Goal: Task Accomplishment & Management: Manage account settings

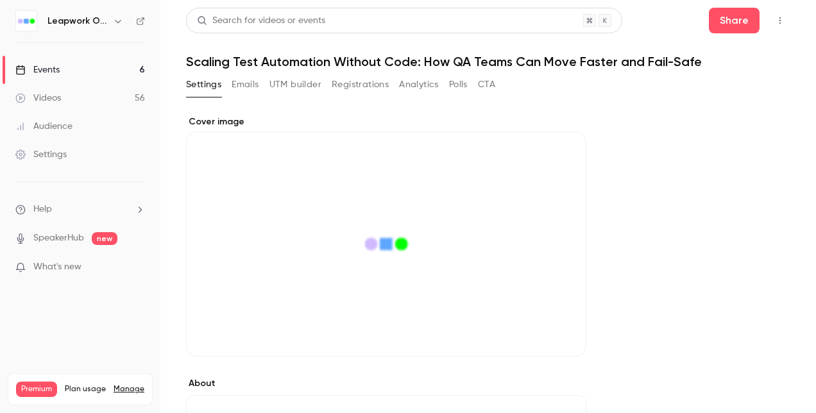
click at [558, 335] on icon "Cover image" at bounding box center [563, 333] width 14 height 10
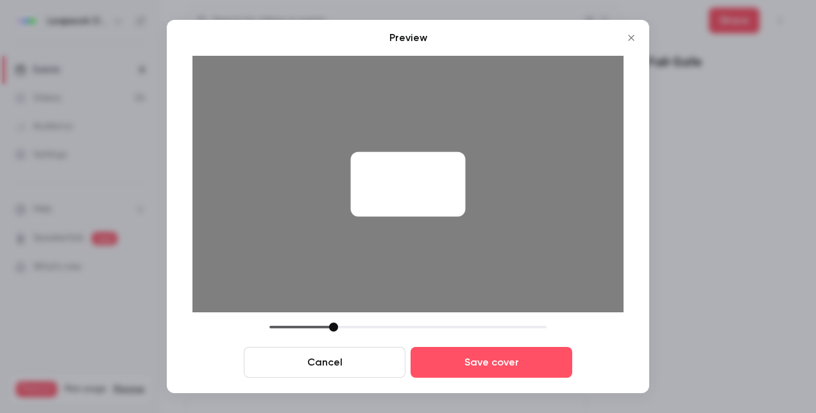
drag, startPoint x: 367, startPoint y: 328, endPoint x: 348, endPoint y: 334, distance: 20.3
click at [348, 335] on div "Cancel Save cover" at bounding box center [407, 350] width 431 height 55
click at [363, 360] on button "Cancel" at bounding box center [325, 362] width 162 height 31
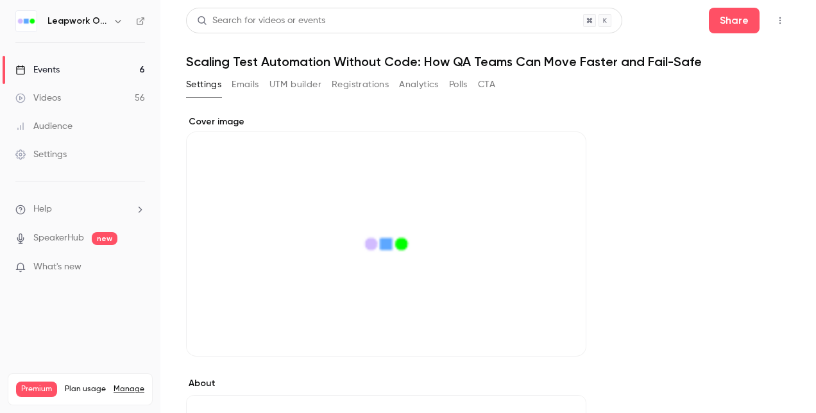
click at [564, 337] on icon "Cover image" at bounding box center [563, 333] width 14 height 10
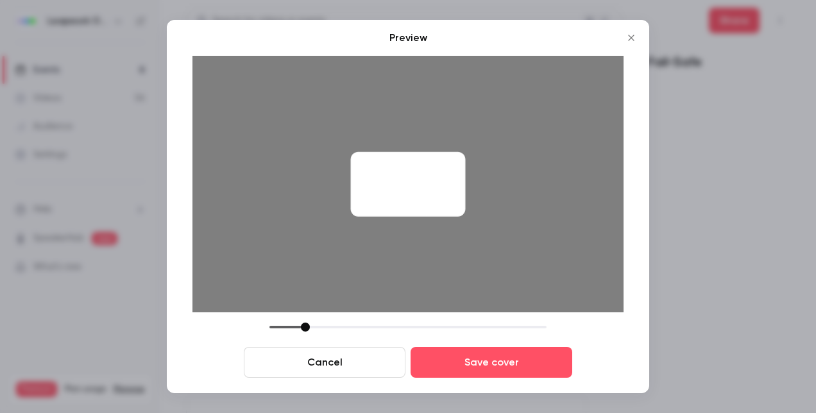
drag, startPoint x: 360, startPoint y: 326, endPoint x: 382, endPoint y: 301, distance: 32.7
click at [370, 311] on div "Preview Cancel Save cover" at bounding box center [407, 204] width 431 height 348
click at [341, 357] on button "Cancel" at bounding box center [325, 362] width 162 height 31
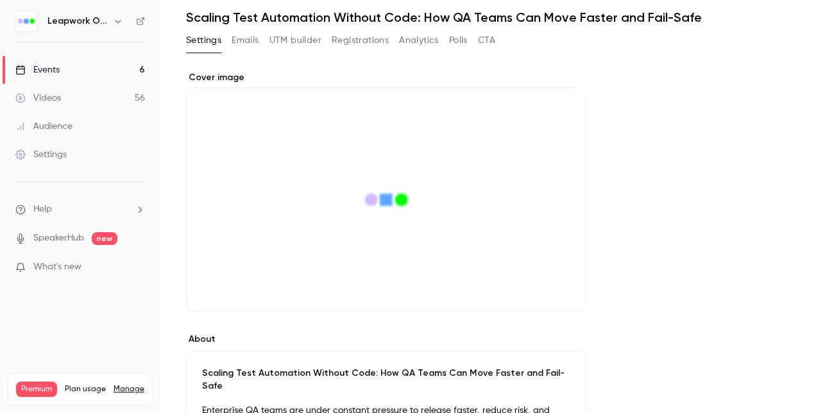
scroll to position [64, 0]
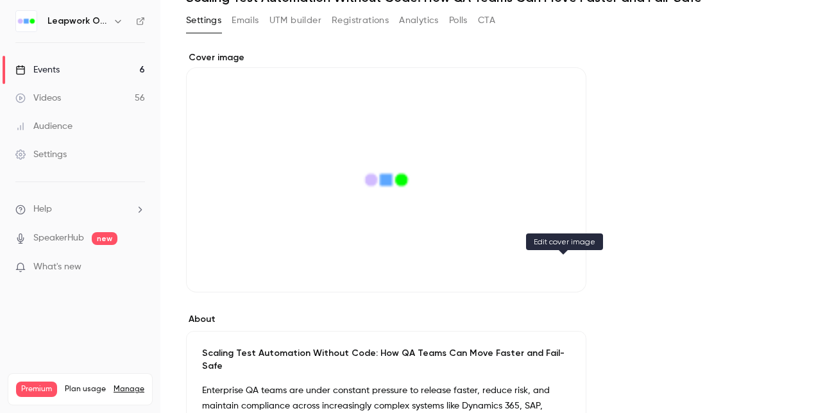
click at [568, 276] on button "Cover image" at bounding box center [563, 270] width 26 height 26
click at [567, 270] on icon "Cover image" at bounding box center [563, 269] width 14 height 10
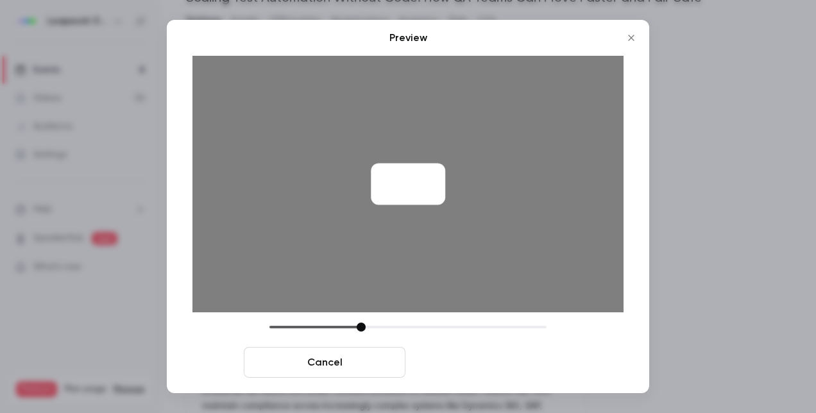
click at [454, 357] on button "Save cover" at bounding box center [491, 362] width 162 height 31
click at [482, 364] on button "Save cover" at bounding box center [491, 362] width 162 height 31
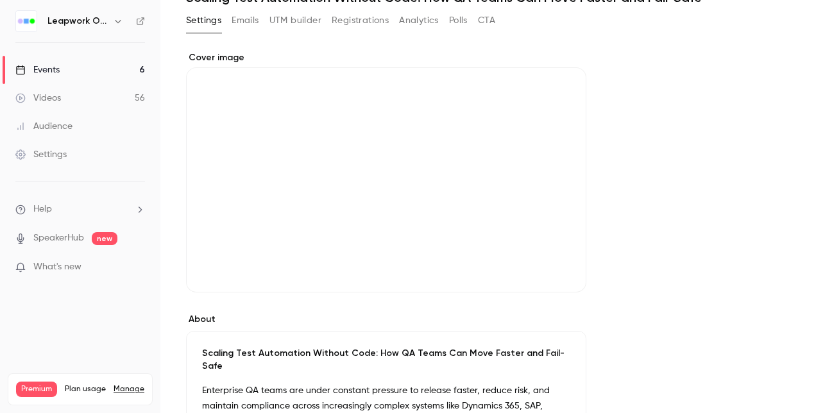
click at [564, 267] on icon "Cover image" at bounding box center [563, 269] width 14 height 10
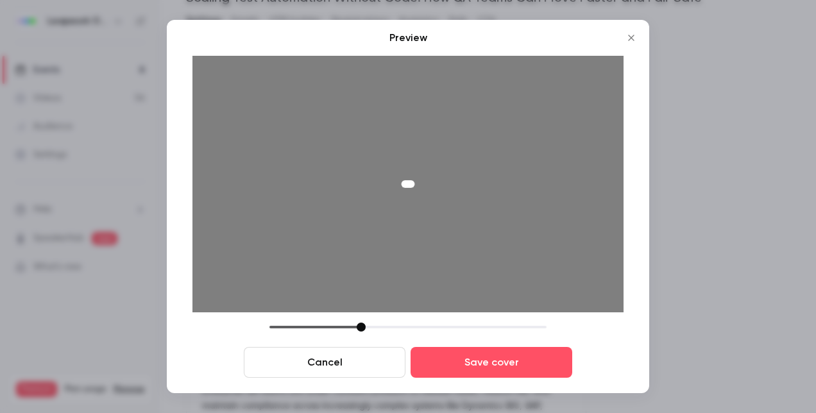
click at [357, 360] on button "Cancel" at bounding box center [325, 362] width 162 height 31
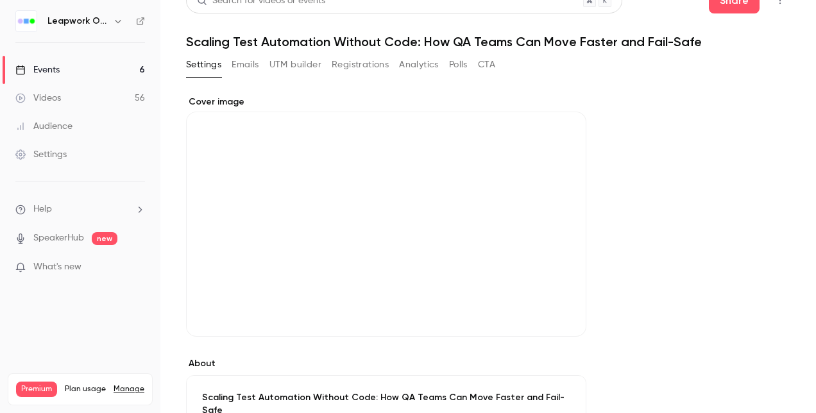
scroll to position [0, 0]
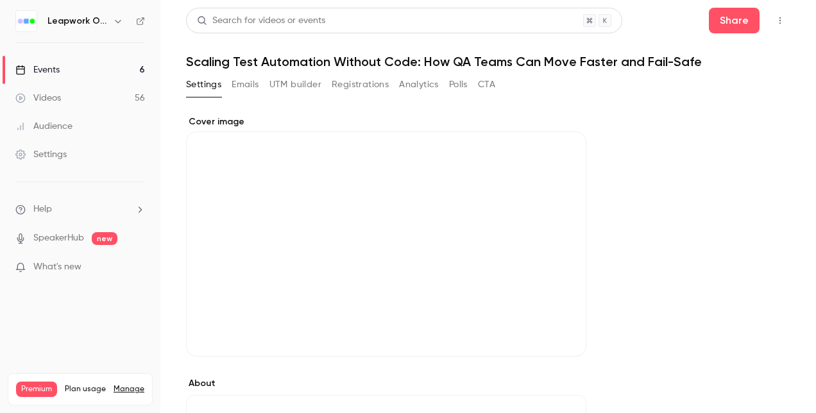
drag, startPoint x: 434, startPoint y: 228, endPoint x: 444, endPoint y: 320, distance: 92.3
click at [444, 320] on div "Cover image" at bounding box center [386, 235] width 400 height 241
click at [0, 0] on input "Cover image" at bounding box center [0, 0] width 0 height 0
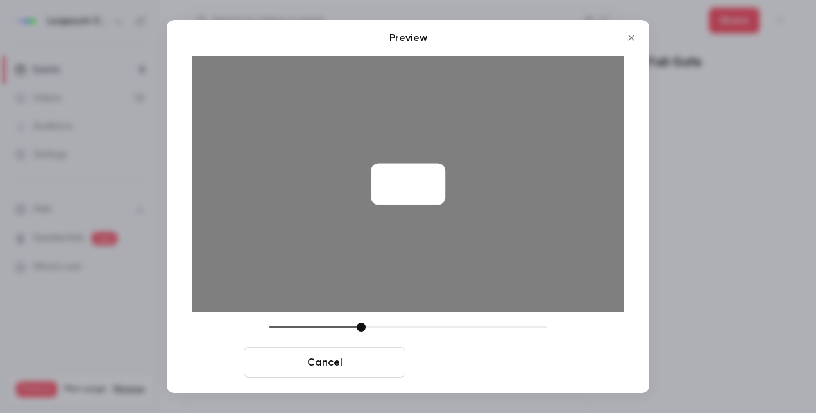
click at [478, 357] on button "Save cover" at bounding box center [491, 362] width 162 height 31
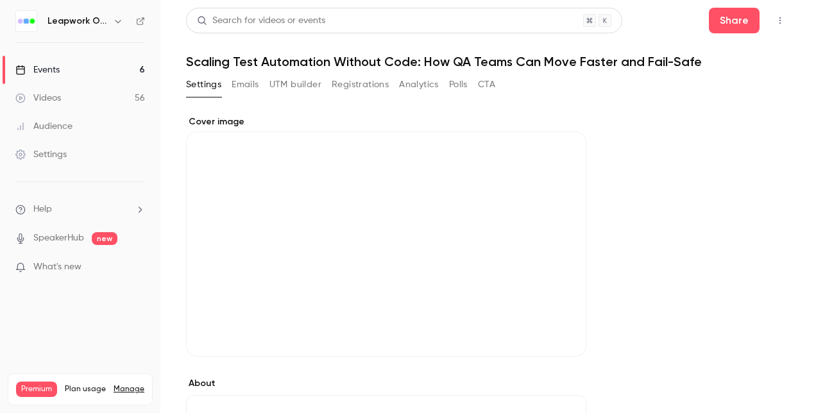
drag, startPoint x: 362, startPoint y: 330, endPoint x: 425, endPoint y: 328, distance: 63.5
click at [562, 328] on button "Cover image" at bounding box center [563, 334] width 26 height 26
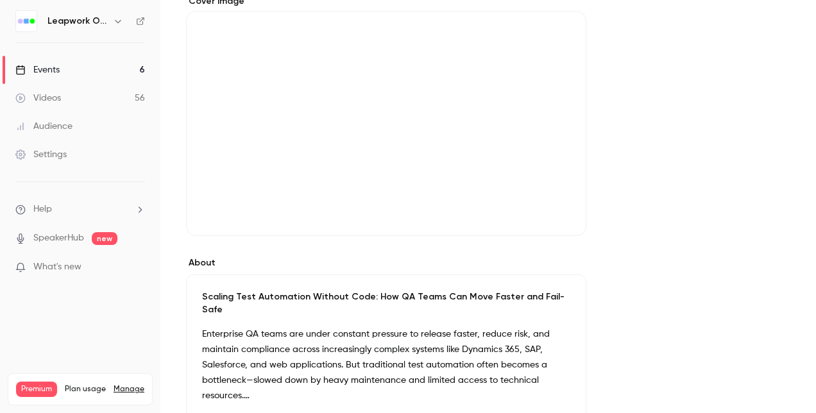
scroll to position [64, 0]
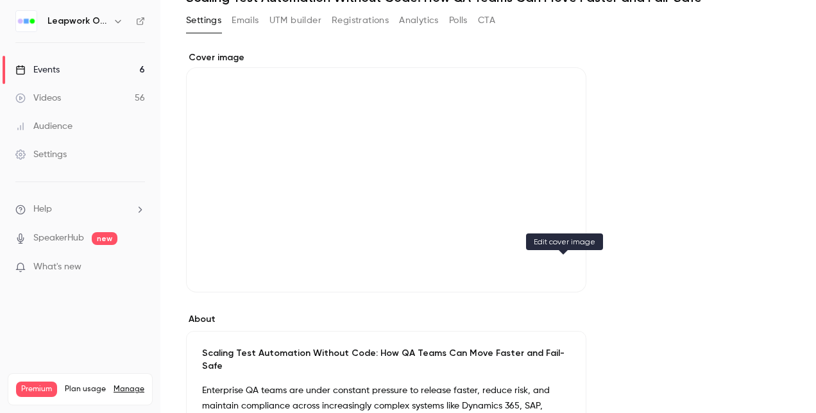
click at [558, 268] on icon "Cover image" at bounding box center [563, 269] width 14 height 10
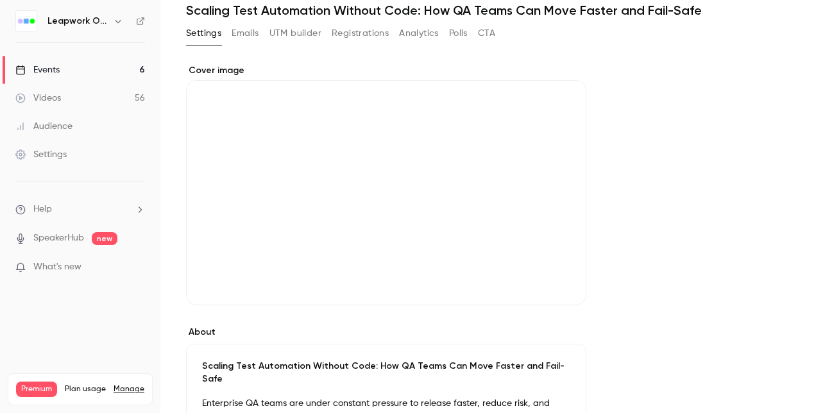
scroll to position [128, 0]
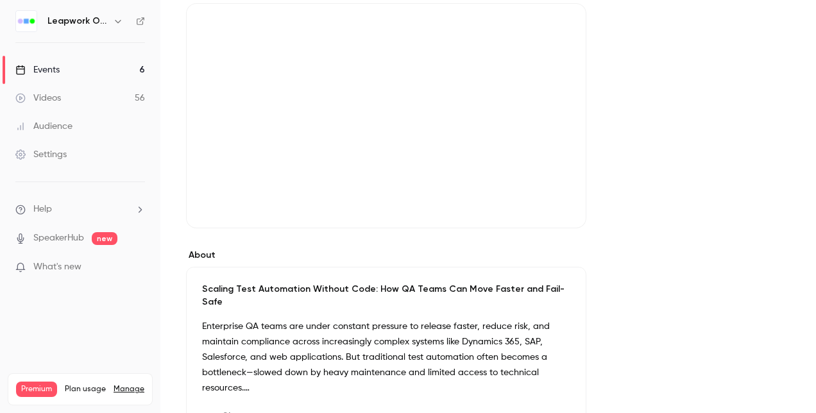
click at [412, 195] on div "Cover image" at bounding box center [386, 107] width 400 height 241
click at [0, 0] on input "Cover image" at bounding box center [0, 0] width 0 height 0
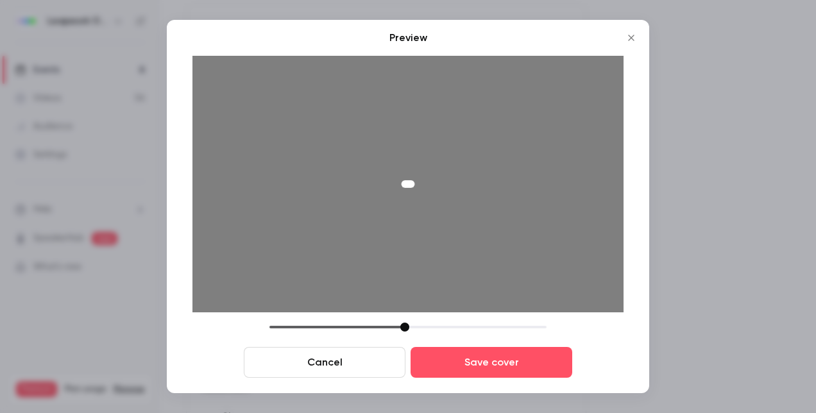
drag, startPoint x: 412, startPoint y: 327, endPoint x: 315, endPoint y: 317, distance: 97.3
click at [382, 310] on div "Preview Cancel Save cover" at bounding box center [407, 204] width 431 height 348
click at [333, 351] on button "Cancel" at bounding box center [325, 362] width 162 height 31
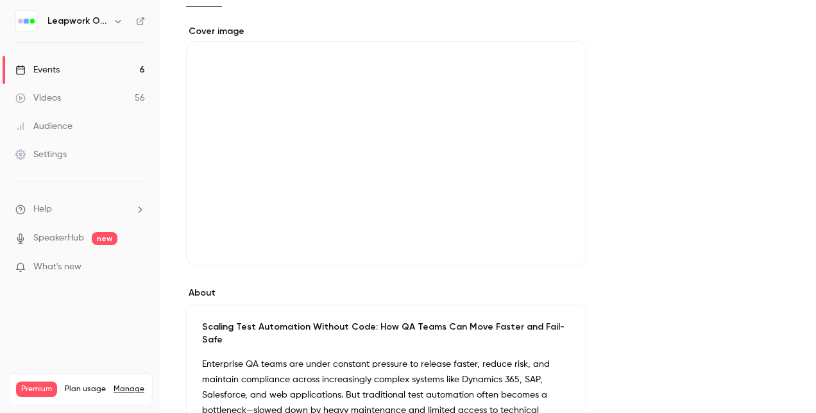
scroll to position [64, 0]
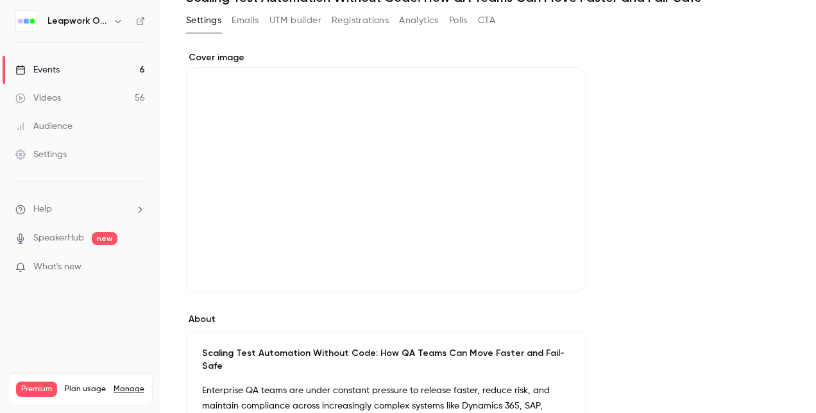
click at [430, 192] on div "Cover image" at bounding box center [386, 171] width 400 height 241
click at [0, 0] on input "Cover image" at bounding box center [0, 0] width 0 height 0
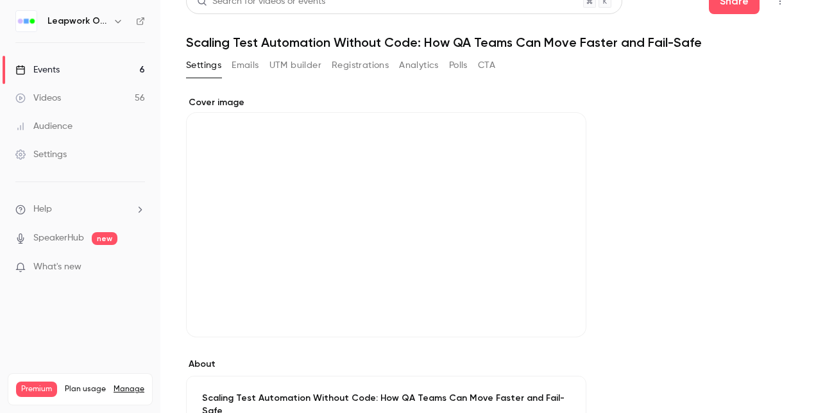
scroll to position [0, 0]
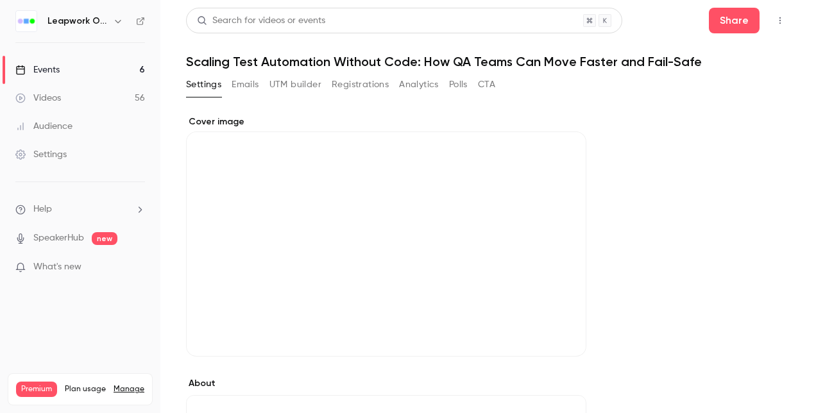
click at [568, 340] on button "Cover image" at bounding box center [563, 334] width 26 height 26
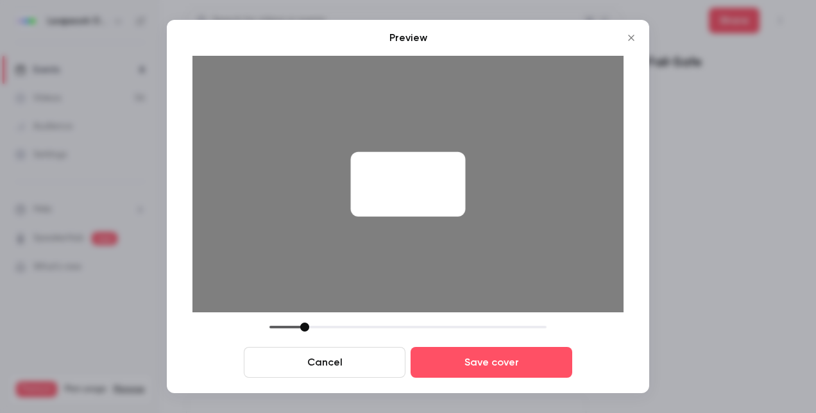
drag, startPoint x: 363, startPoint y: 327, endPoint x: 372, endPoint y: 290, distance: 37.6
click at [307, 323] on div at bounding box center [304, 327] width 9 height 9
drag, startPoint x: 364, startPoint y: 327, endPoint x: 267, endPoint y: 331, distance: 97.5
click at [267, 331] on div at bounding box center [269, 327] width 9 height 9
drag, startPoint x: 362, startPoint y: 328, endPoint x: 299, endPoint y: 299, distance: 69.2
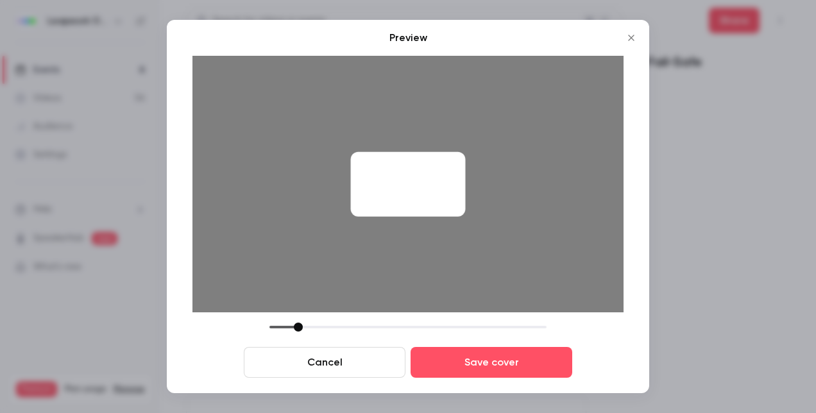
click at [299, 299] on div "Preview Cancel Save cover" at bounding box center [407, 204] width 431 height 348
drag, startPoint x: 449, startPoint y: 359, endPoint x: 335, endPoint y: 317, distance: 121.1
click at [448, 359] on button "Save cover" at bounding box center [491, 362] width 162 height 31
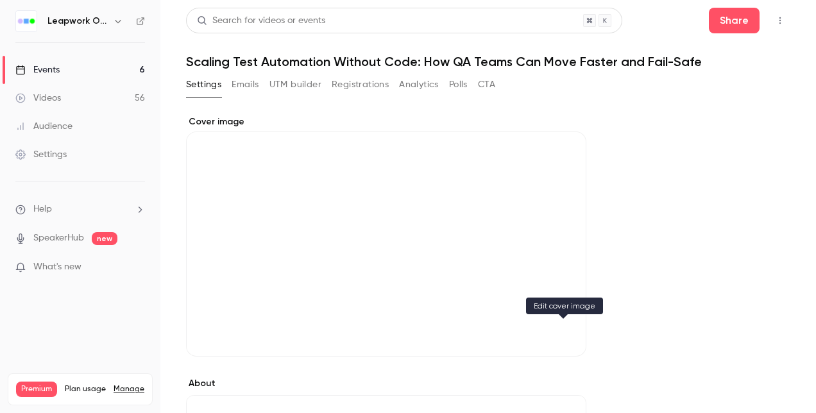
click at [568, 333] on icon "Cover image" at bounding box center [563, 333] width 14 height 10
click at [567, 333] on icon "Cover image" at bounding box center [563, 333] width 14 height 10
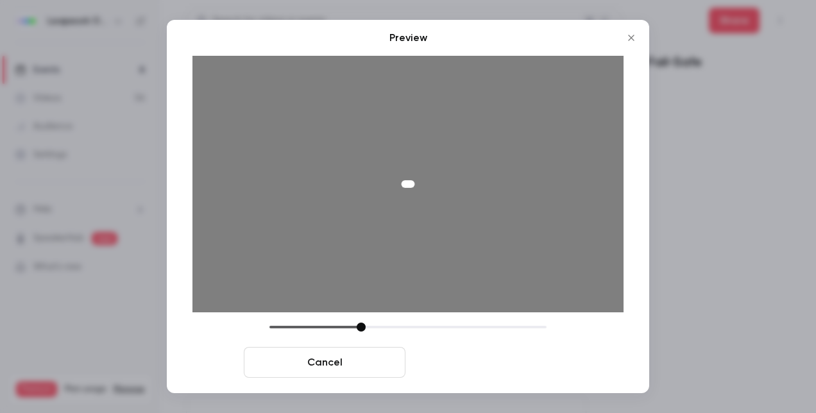
click at [472, 369] on button "Save cover" at bounding box center [491, 362] width 162 height 31
click at [476, 366] on button "Save cover" at bounding box center [491, 362] width 162 height 31
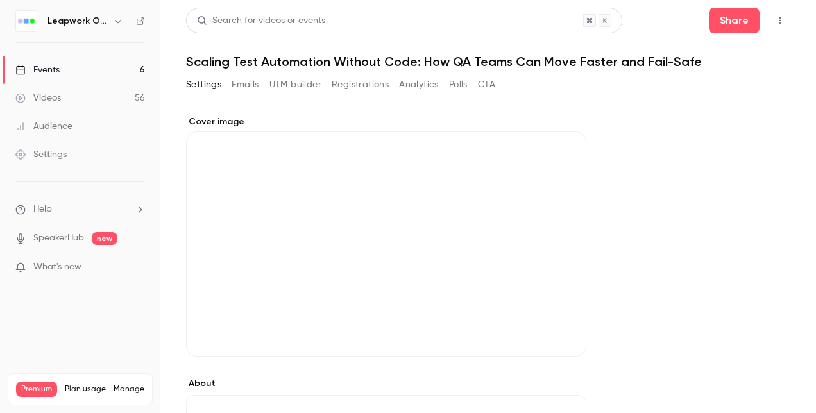
scroll to position [64, 0]
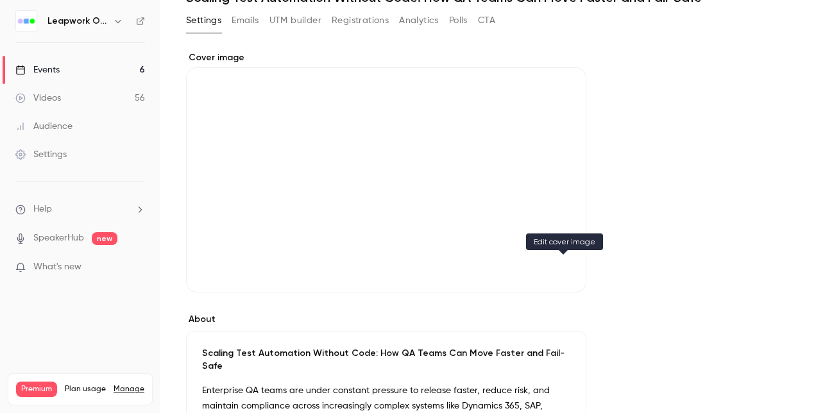
click at [563, 268] on icon "Cover image" at bounding box center [563, 269] width 14 height 10
click at [558, 266] on icon "Cover image" at bounding box center [563, 269] width 14 height 10
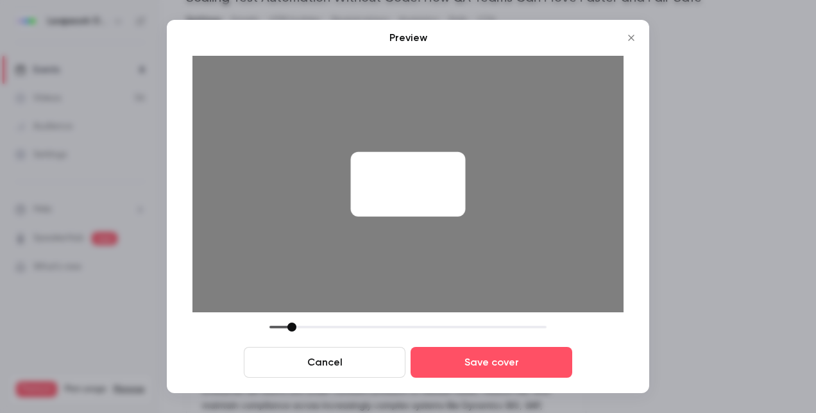
drag, startPoint x: 361, startPoint y: 327, endPoint x: 292, endPoint y: 320, distance: 69.6
click at [292, 320] on div "Preview Cancel Save cover" at bounding box center [407, 204] width 431 height 348
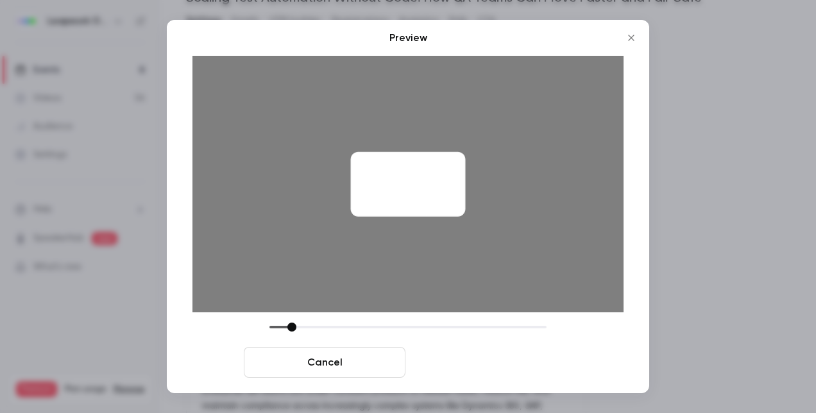
click at [473, 360] on button "Save cover" at bounding box center [491, 362] width 162 height 31
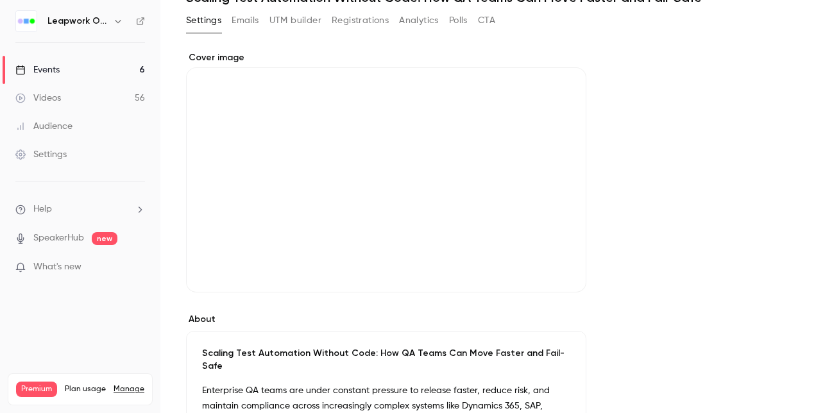
drag, startPoint x: 536, startPoint y: 140, endPoint x: 487, endPoint y: 112, distance: 56.3
drag, startPoint x: 487, startPoint y: 112, endPoint x: 408, endPoint y: 215, distance: 130.8
click at [408, 215] on div "Cover image" at bounding box center [386, 171] width 400 height 241
click at [0, 0] on input "Cover image" at bounding box center [0, 0] width 0 height 0
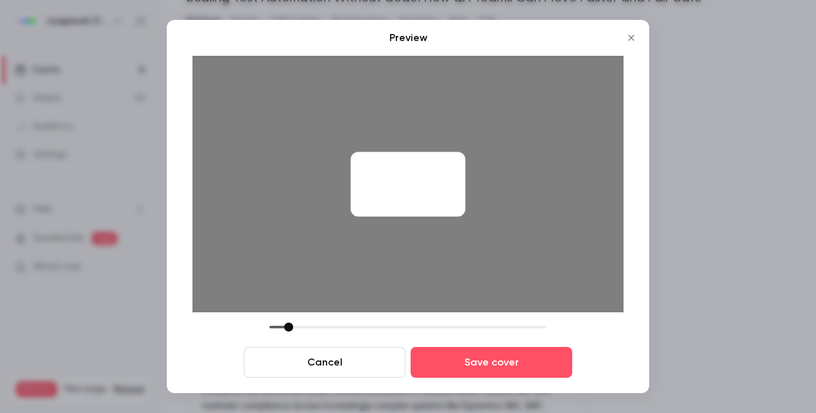
drag, startPoint x: 407, startPoint y: 329, endPoint x: 289, endPoint y: 321, distance: 118.9
click at [289, 321] on div "Preview Cancel Save cover" at bounding box center [407, 204] width 431 height 348
drag, startPoint x: 446, startPoint y: 206, endPoint x: 433, endPoint y: 206, distance: 12.8
click at [433, 206] on div at bounding box center [408, 184] width 115 height 65
click at [290, 325] on div at bounding box center [291, 327] width 9 height 9
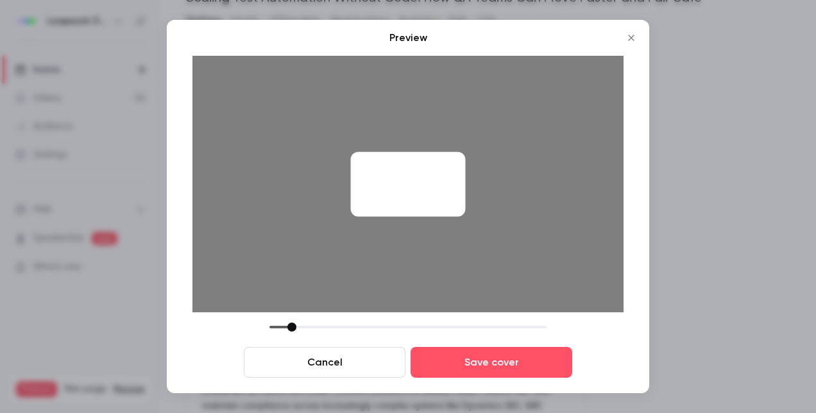
click at [429, 209] on div at bounding box center [408, 184] width 115 height 65
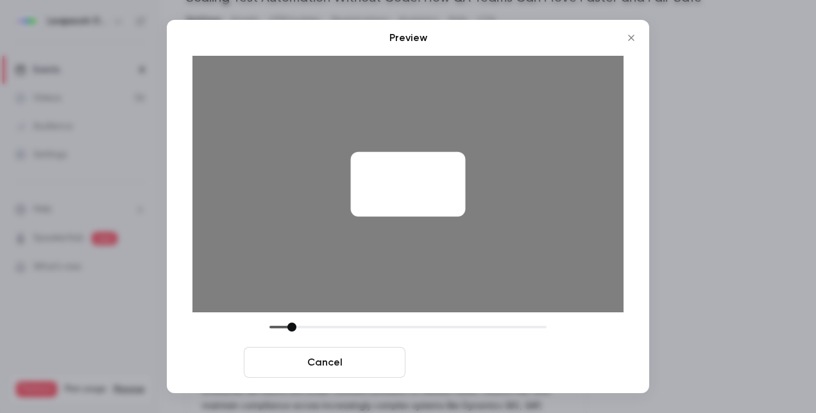
click at [472, 366] on button "Save cover" at bounding box center [491, 362] width 162 height 31
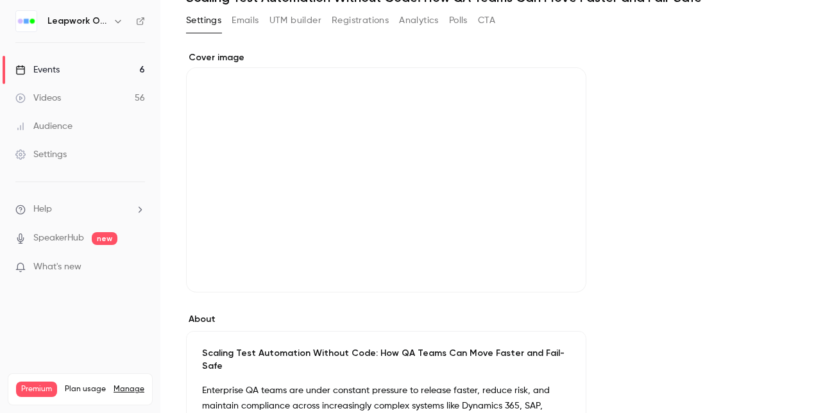
drag, startPoint x: 340, startPoint y: 181, endPoint x: 309, endPoint y: 265, distance: 90.1
click at [309, 265] on div "Cover image" at bounding box center [386, 171] width 400 height 241
click at [0, 0] on input "Cover image" at bounding box center [0, 0] width 0 height 0
click at [367, 208] on div "Cover image" at bounding box center [386, 171] width 400 height 241
click at [0, 0] on input "Cover image" at bounding box center [0, 0] width 0 height 0
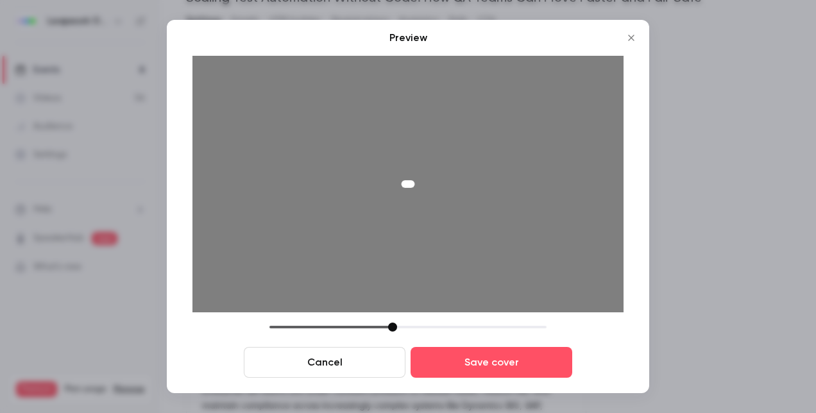
drag, startPoint x: 362, startPoint y: 327, endPoint x: 393, endPoint y: 332, distance: 31.1
click at [393, 332] on div "Cancel Save cover" at bounding box center [407, 350] width 431 height 55
drag, startPoint x: 403, startPoint y: 185, endPoint x: 413, endPoint y: 204, distance: 20.9
click at [407, 185] on div at bounding box center [407, 184] width 13 height 8
drag, startPoint x: 368, startPoint y: 362, endPoint x: 360, endPoint y: 342, distance: 21.6
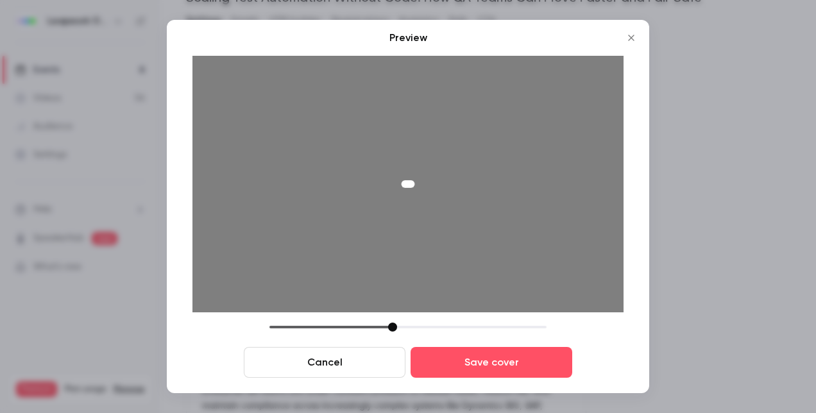
click at [367, 358] on button "Cancel" at bounding box center [325, 362] width 162 height 31
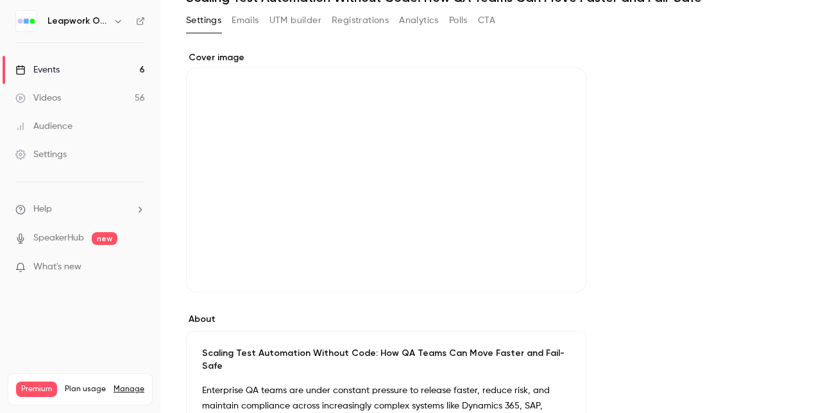
click at [530, 181] on div "Cover image" at bounding box center [386, 171] width 400 height 241
click at [0, 0] on input "Cover image" at bounding box center [0, 0] width 0 height 0
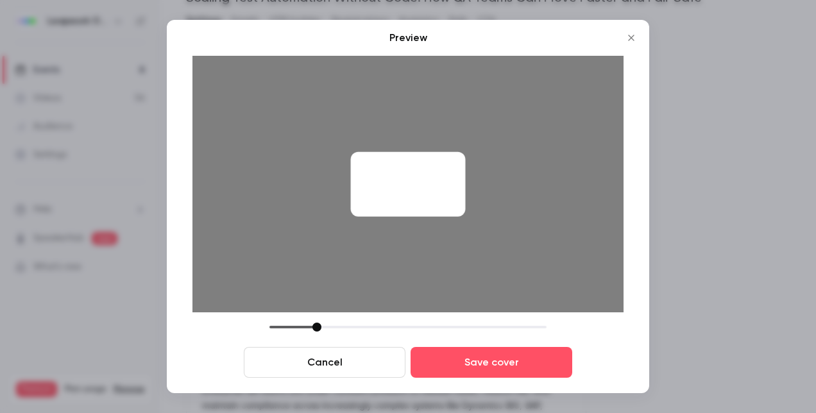
drag, startPoint x: 407, startPoint y: 326, endPoint x: 318, endPoint y: 313, distance: 90.1
click at [317, 313] on div "Preview Cancel Save cover" at bounding box center [407, 204] width 431 height 348
click at [323, 354] on button "Cancel" at bounding box center [325, 362] width 162 height 31
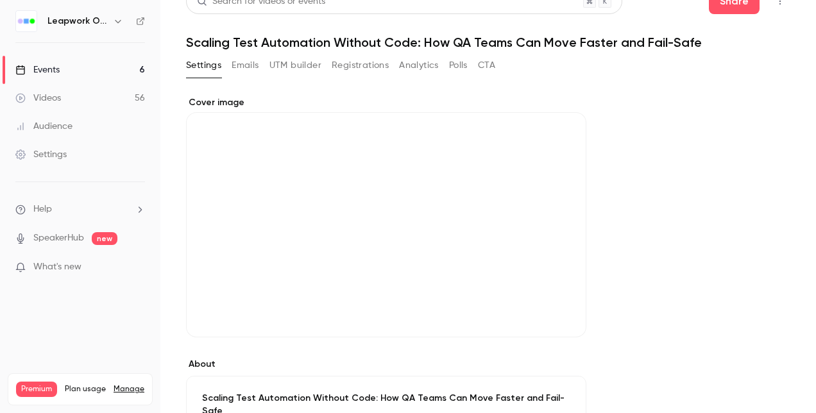
scroll to position [0, 0]
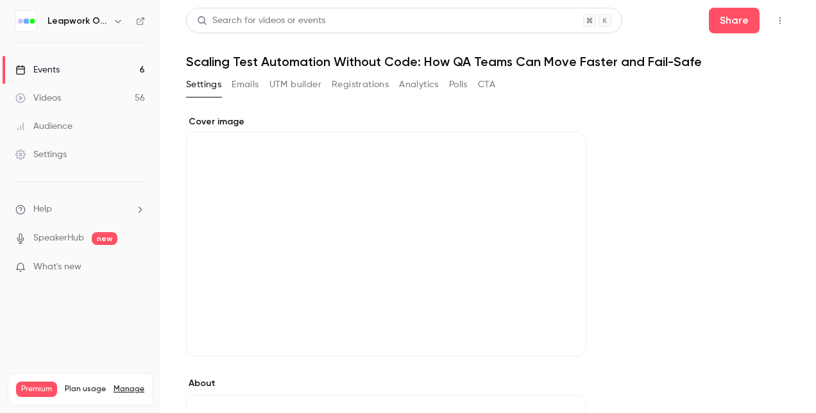
click at [280, 223] on div "Cover image" at bounding box center [386, 235] width 400 height 241
click at [0, 0] on input "Cover image" at bounding box center [0, 0] width 0 height 0
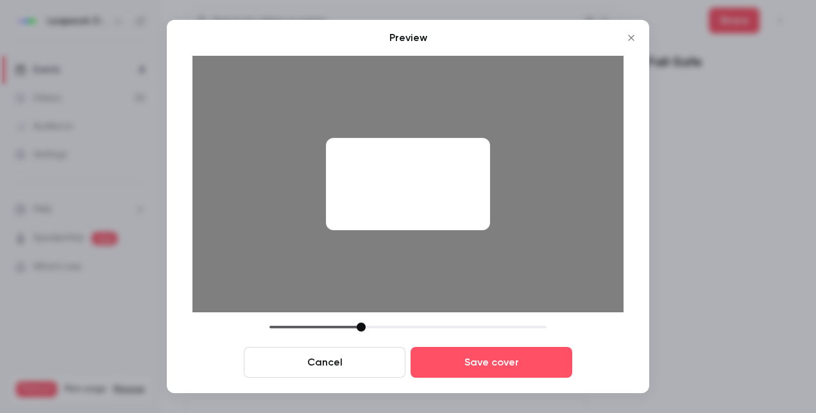
drag, startPoint x: 330, startPoint y: 189, endPoint x: 418, endPoint y: 189, distance: 88.5
click at [418, 189] on div at bounding box center [408, 184] width 164 height 92
drag, startPoint x: 355, startPoint y: 327, endPoint x: 289, endPoint y: 323, distance: 66.8
click at [289, 323] on div at bounding box center [407, 327] width 277 height 9
click at [330, 362] on button "Cancel" at bounding box center [325, 362] width 162 height 31
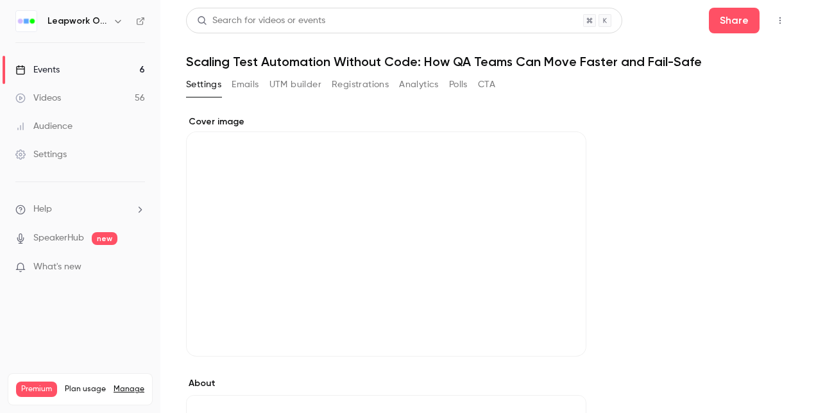
click at [301, 246] on div "Cover image" at bounding box center [386, 235] width 400 height 241
click at [0, 0] on input "Cover image" at bounding box center [0, 0] width 0 height 0
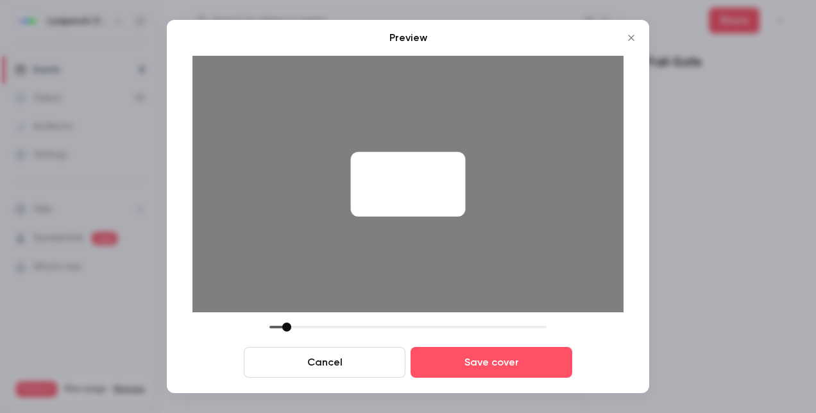
drag, startPoint x: 360, startPoint y: 328, endPoint x: 287, endPoint y: 324, distance: 73.8
click at [287, 324] on div at bounding box center [286, 327] width 9 height 9
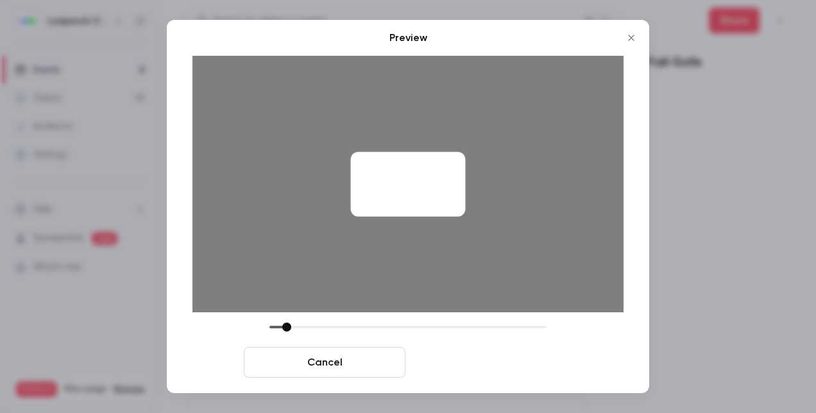
click at [433, 363] on button "Save cover" at bounding box center [491, 362] width 162 height 31
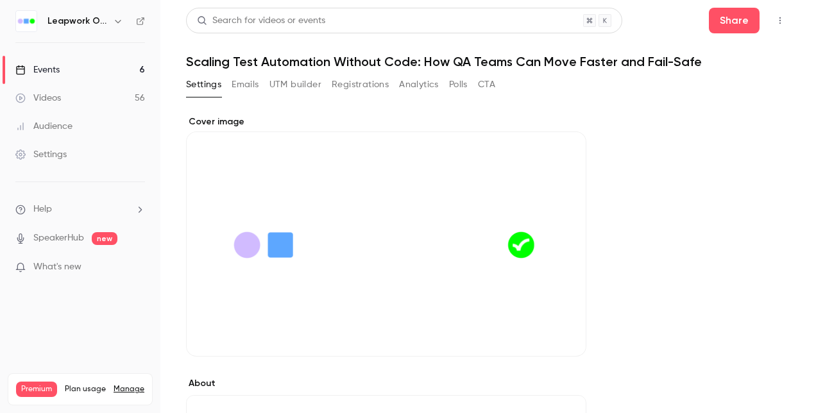
drag, startPoint x: 524, startPoint y: 219, endPoint x: 505, endPoint y: 254, distance: 39.6
click at [505, 254] on div "Cover image" at bounding box center [386, 235] width 400 height 241
click at [0, 0] on input "Cover image" at bounding box center [0, 0] width 0 height 0
click at [563, 330] on icon "Cover image" at bounding box center [563, 333] width 8 height 8
click at [383, 234] on div "Cover image" at bounding box center [386, 235] width 400 height 241
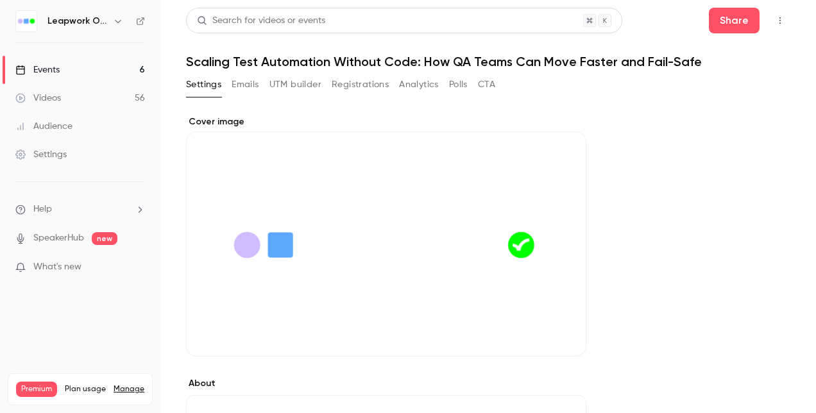
click at [0, 0] on input "Cover image" at bounding box center [0, 0] width 0 height 0
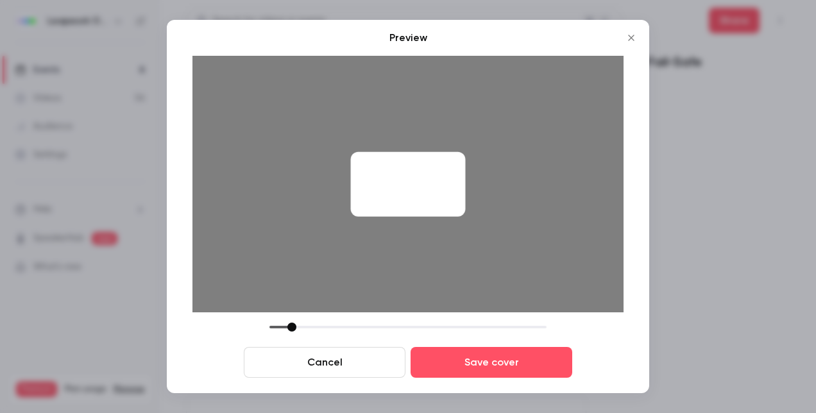
drag, startPoint x: 357, startPoint y: 327, endPoint x: 287, endPoint y: 327, distance: 69.3
click at [287, 327] on div at bounding box center [291, 327] width 9 height 9
click at [346, 359] on button "Cancel" at bounding box center [325, 362] width 162 height 31
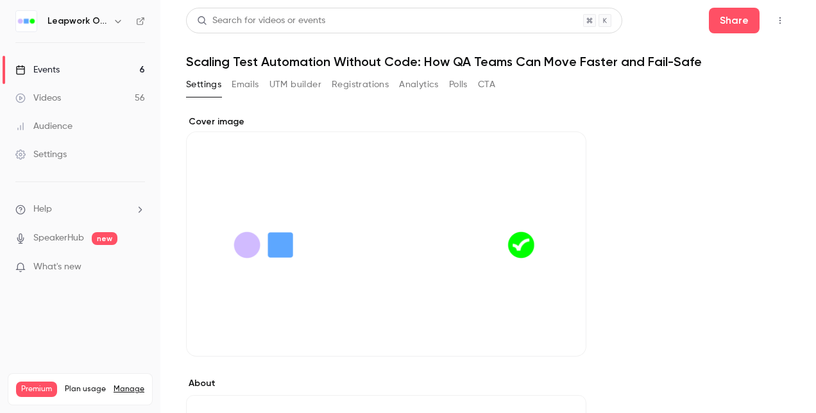
click at [334, 234] on div "Cover image" at bounding box center [386, 235] width 400 height 241
click at [0, 0] on input "Cover image" at bounding box center [0, 0] width 0 height 0
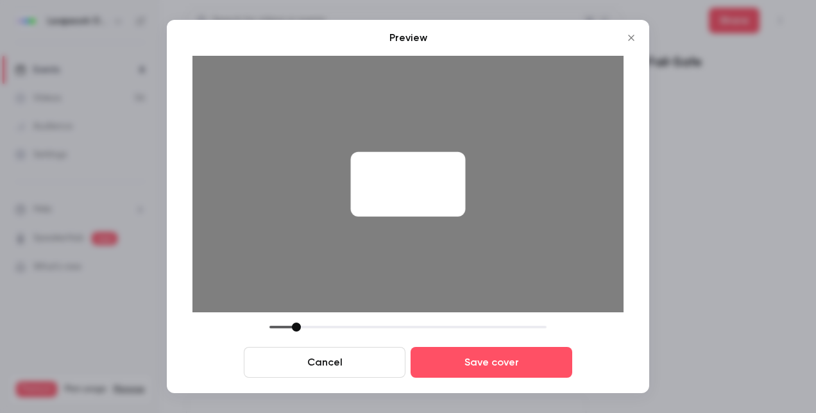
drag, startPoint x: 372, startPoint y: 328, endPoint x: 315, endPoint y: 330, distance: 57.1
click at [293, 317] on div "Preview Cancel Save cover" at bounding box center [407, 204] width 431 height 348
drag, startPoint x: 353, startPoint y: 367, endPoint x: 355, endPoint y: 358, distance: 8.7
click at [353, 366] on button "Cancel" at bounding box center [325, 362] width 162 height 31
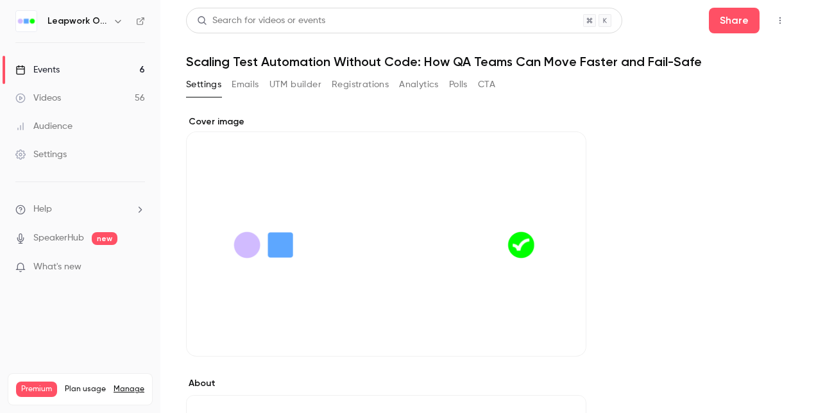
drag, startPoint x: 531, startPoint y: 287, endPoint x: 564, endPoint y: 328, distance: 52.5
click at [564, 328] on icon "Cover image" at bounding box center [563, 333] width 14 height 10
drag, startPoint x: 437, startPoint y: 233, endPoint x: 367, endPoint y: 227, distance: 70.8
click at [367, 227] on div "Cover image" at bounding box center [386, 235] width 400 height 241
click at [0, 0] on input "Cover image" at bounding box center [0, 0] width 0 height 0
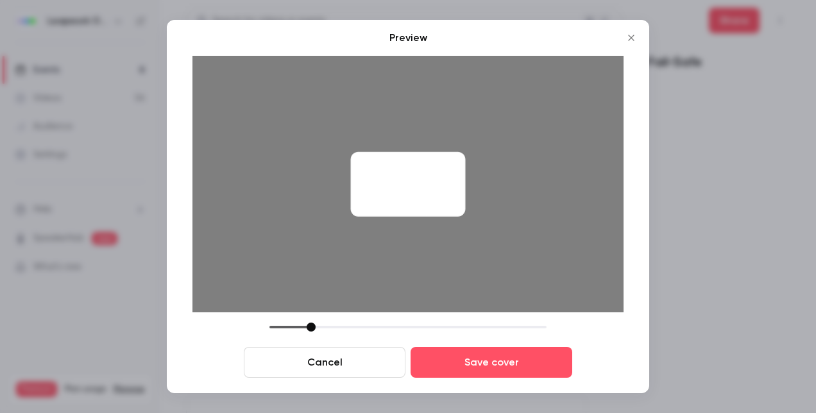
drag, startPoint x: 360, startPoint y: 327, endPoint x: 310, endPoint y: 329, distance: 49.4
click at [310, 330] on div at bounding box center [311, 327] width 9 height 9
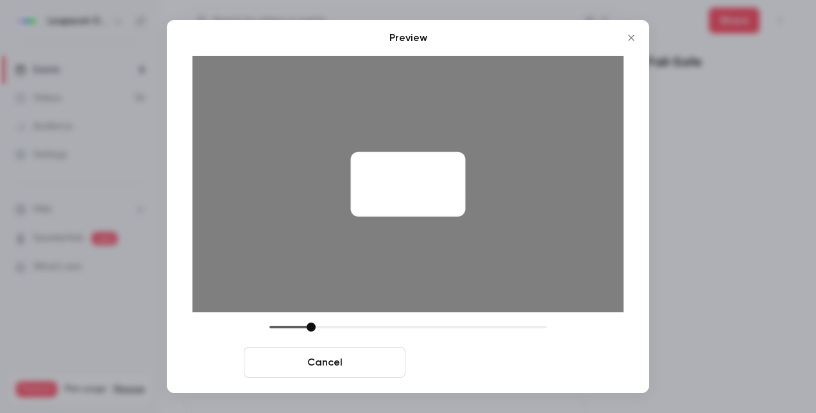
click at [440, 364] on button "Save cover" at bounding box center [491, 362] width 162 height 31
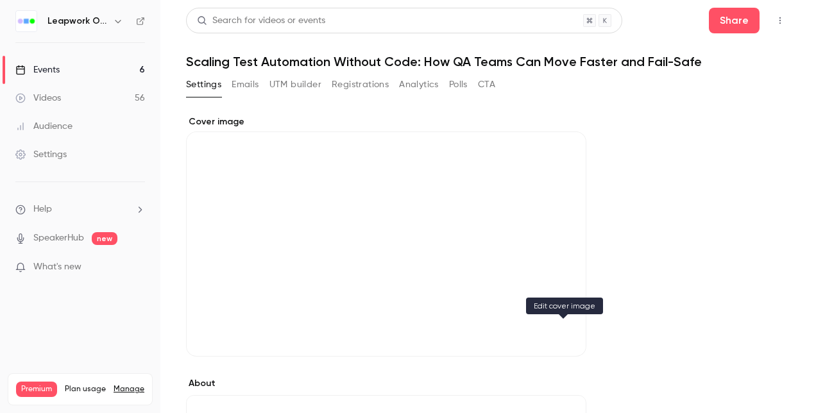
click at [564, 329] on icon "Cover image" at bounding box center [563, 333] width 14 height 10
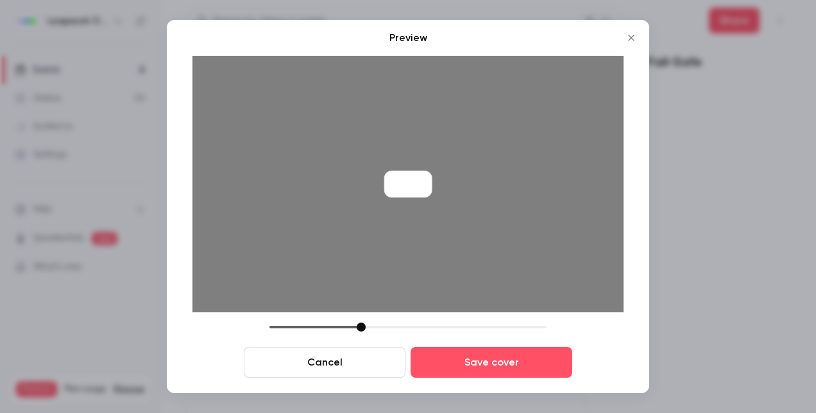
drag, startPoint x: 490, startPoint y: 189, endPoint x: 525, endPoint y: 183, distance: 35.0
click at [525, 183] on img at bounding box center [443, 184] width 431 height 257
drag, startPoint x: 424, startPoint y: 190, endPoint x: 503, endPoint y: 205, distance: 81.0
click at [459, 215] on div at bounding box center [407, 184] width 431 height 257
click at [527, 180] on img at bounding box center [478, 184] width 431 height 257
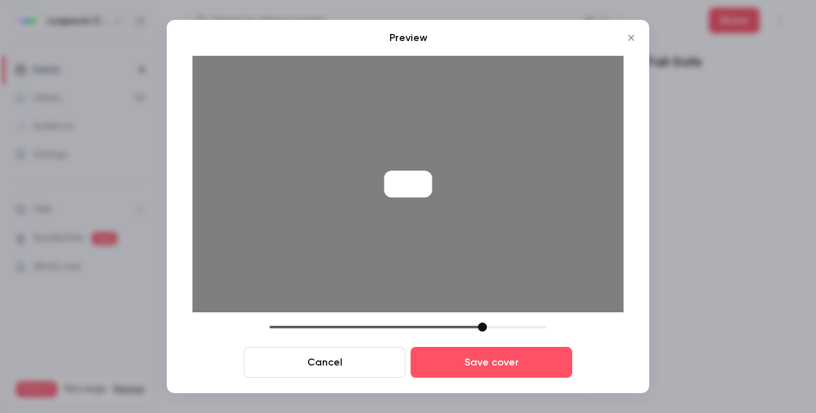
drag, startPoint x: 363, startPoint y: 328, endPoint x: 483, endPoint y: 333, distance: 120.0
click at [484, 333] on div "Cancel Save cover" at bounding box center [407, 350] width 431 height 55
drag, startPoint x: 426, startPoint y: 183, endPoint x: 480, endPoint y: 182, distance: 53.9
click at [492, 183] on div at bounding box center [407, 184] width 431 height 257
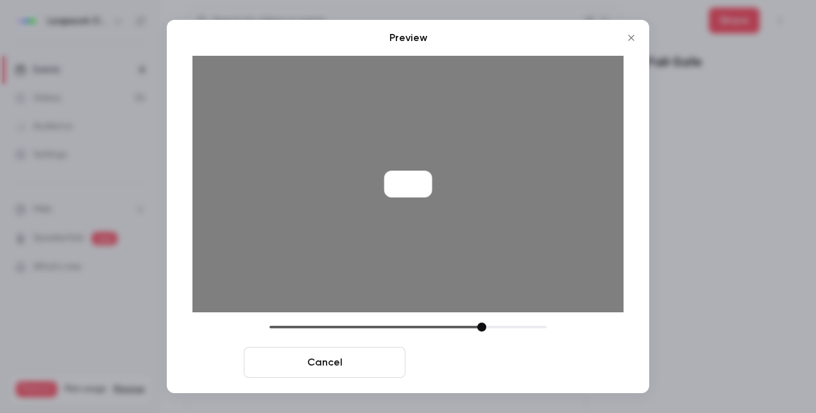
click at [462, 353] on button "Save cover" at bounding box center [491, 362] width 162 height 31
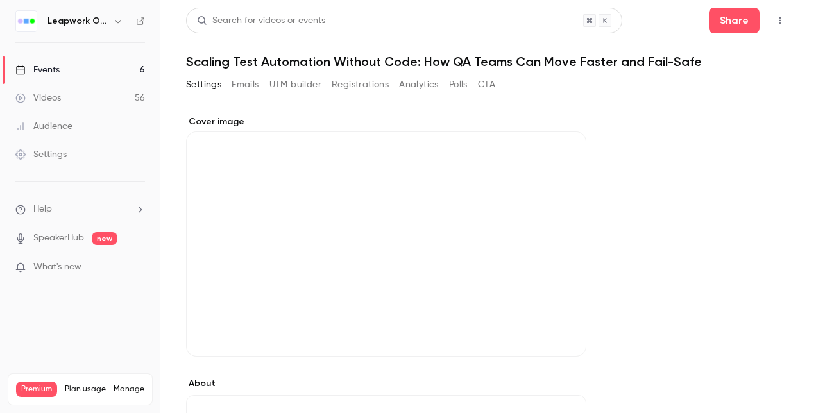
click at [565, 330] on icon "Cover image" at bounding box center [563, 333] width 8 height 8
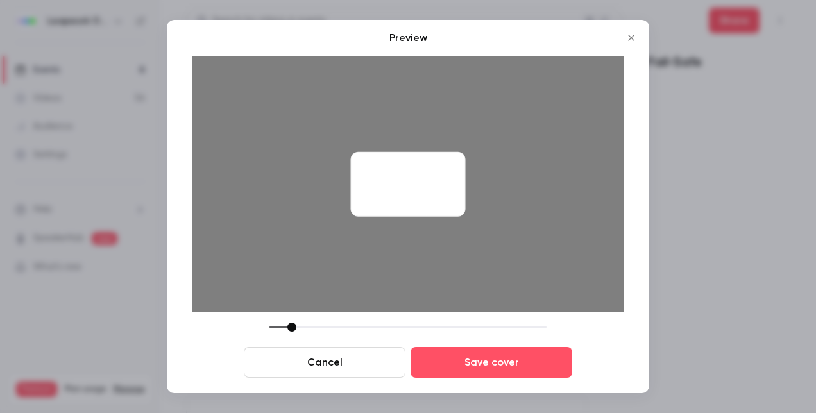
drag, startPoint x: 362, startPoint y: 328, endPoint x: 292, endPoint y: 319, distance: 70.5
click at [292, 319] on div "Preview Cancel Save cover" at bounding box center [407, 204] width 431 height 348
click at [370, 190] on div at bounding box center [408, 184] width 115 height 65
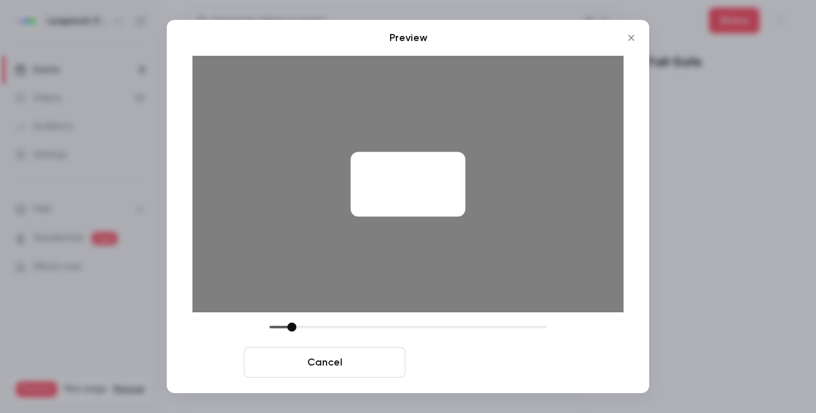
click at [484, 363] on button "Save cover" at bounding box center [491, 362] width 162 height 31
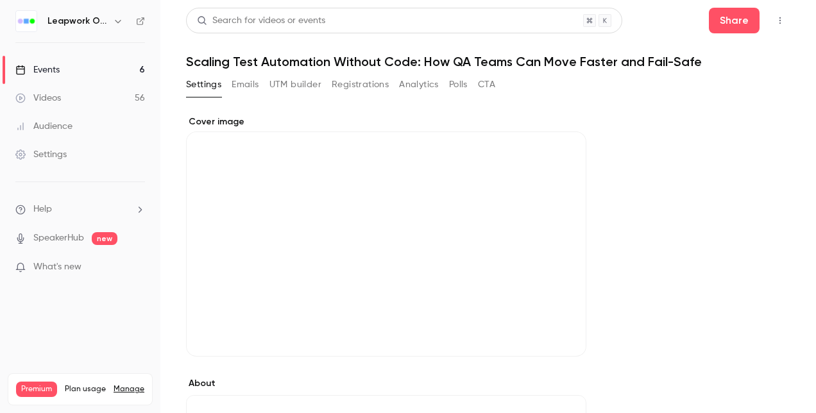
drag, startPoint x: 387, startPoint y: 244, endPoint x: 660, endPoint y: 144, distance: 290.1
click at [571, 339] on button "Cover image" at bounding box center [563, 334] width 26 height 26
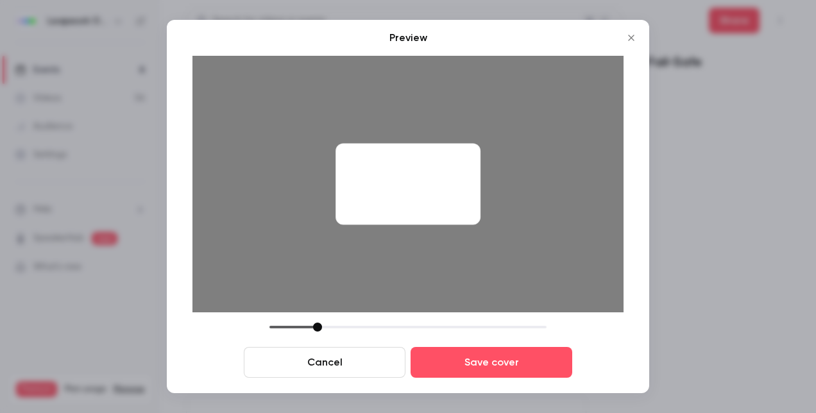
drag, startPoint x: 360, startPoint y: 330, endPoint x: 317, endPoint y: 336, distance: 44.1
click at [317, 336] on div "Cancel Save cover" at bounding box center [407, 350] width 431 height 55
click at [444, 221] on div at bounding box center [407, 184] width 145 height 81
click at [413, 225] on div at bounding box center [407, 184] width 431 height 257
click at [323, 328] on div at bounding box center [321, 327] width 9 height 9
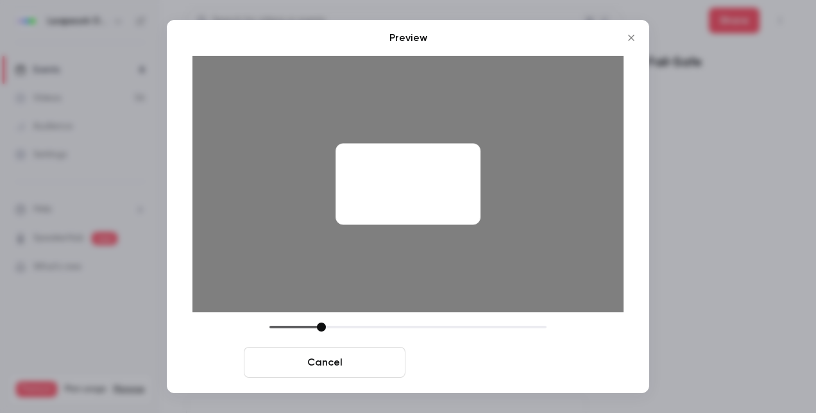
click at [485, 363] on button "Save cover" at bounding box center [491, 362] width 162 height 31
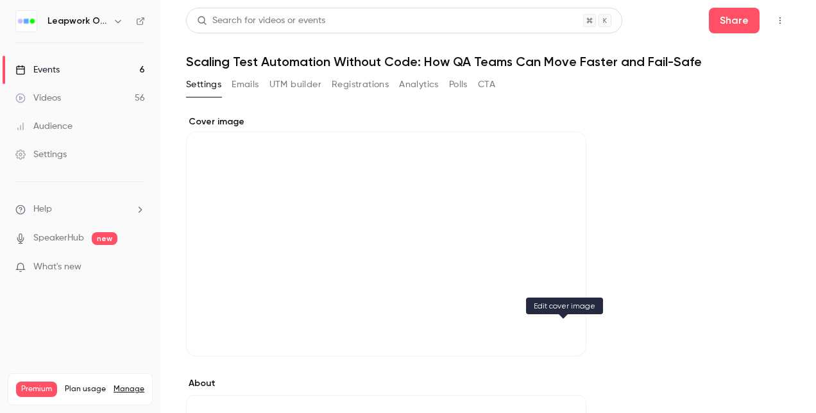
click at [563, 330] on icon "Cover image" at bounding box center [563, 333] width 8 height 8
drag, startPoint x: 237, startPoint y: 214, endPoint x: 247, endPoint y: 215, distance: 10.3
click at [247, 215] on div "Cover image" at bounding box center [386, 235] width 400 height 241
click at [0, 0] on input "Cover image" at bounding box center [0, 0] width 0 height 0
drag, startPoint x: 303, startPoint y: 261, endPoint x: 242, endPoint y: 212, distance: 77.5
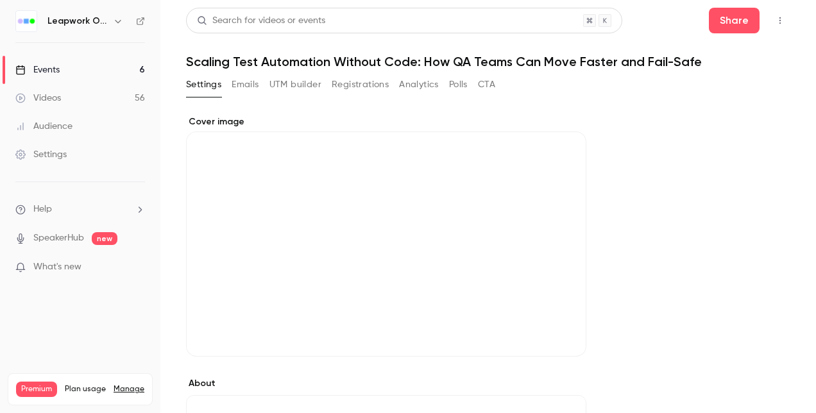
click at [242, 212] on div "Cover image" at bounding box center [386, 235] width 400 height 241
click at [0, 0] on input "Cover image" at bounding box center [0, 0] width 0 height 0
drag, startPoint x: 584, startPoint y: 233, endPoint x: 559, endPoint y: 334, distance: 103.7
click at [559, 334] on icon "Cover image" at bounding box center [563, 333] width 14 height 10
drag, startPoint x: 353, startPoint y: 244, endPoint x: 214, endPoint y: 346, distance: 172.4
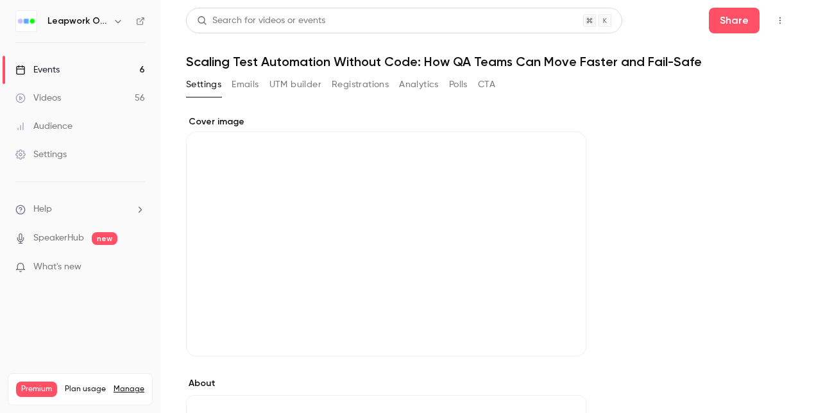
drag, startPoint x: 214, startPoint y: 346, endPoint x: 518, endPoint y: 199, distance: 337.6
click at [518, 199] on div "Cover image" at bounding box center [386, 235] width 400 height 241
click at [0, 0] on input "Cover image" at bounding box center [0, 0] width 0 height 0
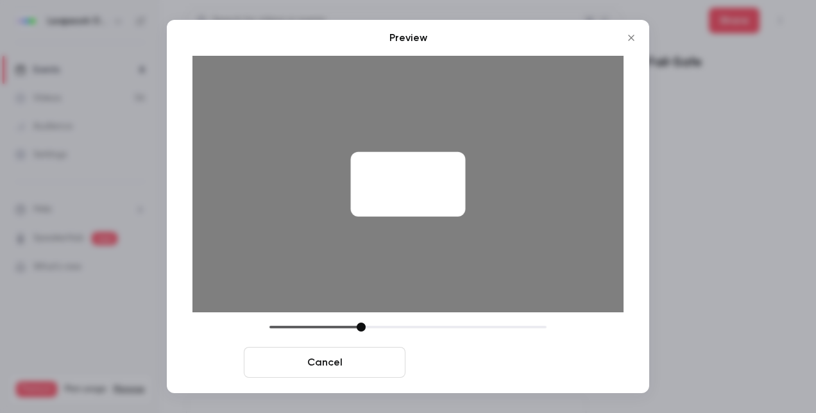
click at [493, 362] on button "Save cover" at bounding box center [491, 362] width 162 height 31
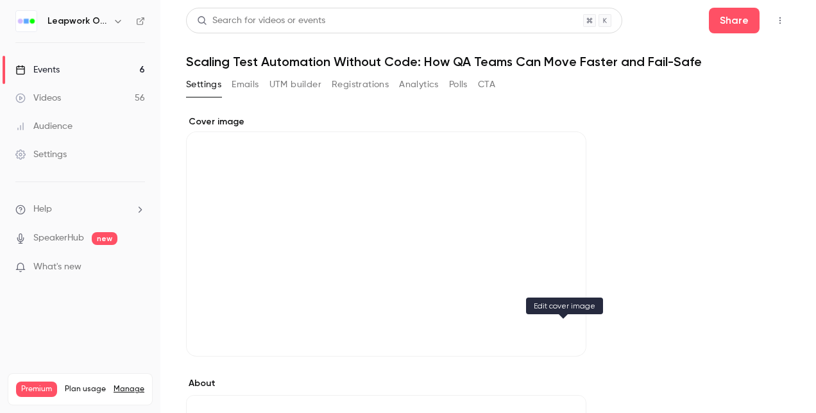
click at [562, 335] on icon "Cover image" at bounding box center [563, 333] width 14 height 10
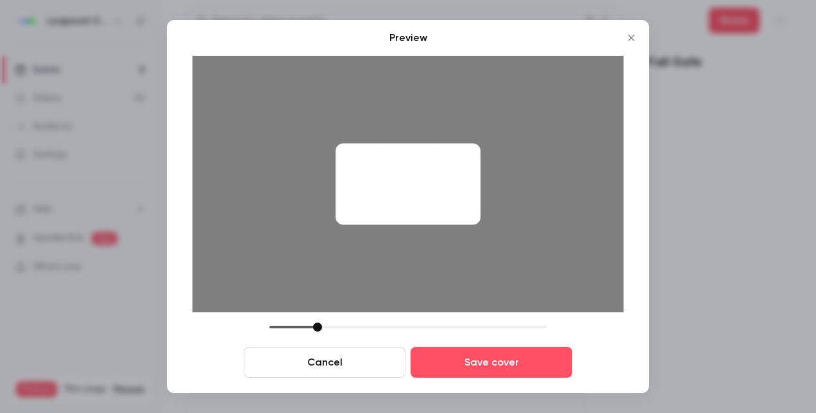
drag, startPoint x: 360, startPoint y: 327, endPoint x: 317, endPoint y: 312, distance: 45.6
click at [317, 312] on div "Preview Cancel Save cover" at bounding box center [407, 204] width 431 height 348
click at [385, 223] on div at bounding box center [407, 184] width 145 height 81
click at [318, 326] on div at bounding box center [320, 327] width 9 height 9
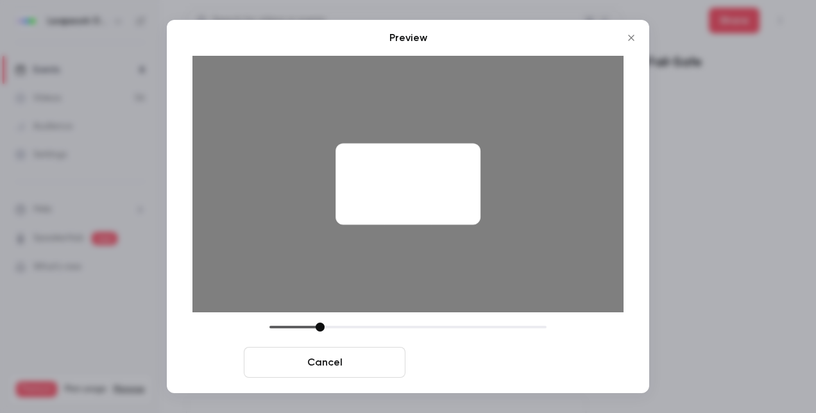
click at [466, 362] on button "Save cover" at bounding box center [491, 362] width 162 height 31
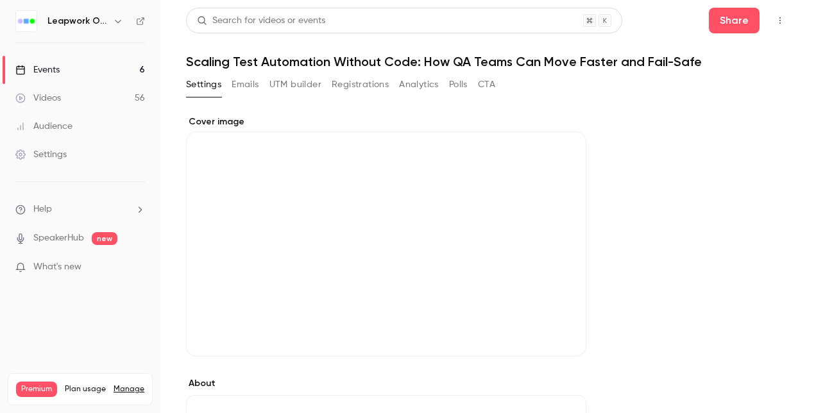
click at [566, 332] on icon "Cover image" at bounding box center [563, 333] width 8 height 8
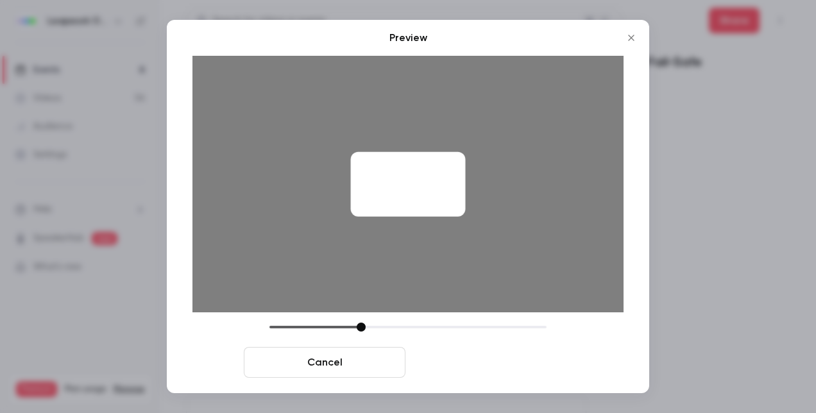
click at [477, 358] on button "Save cover" at bounding box center [491, 362] width 162 height 31
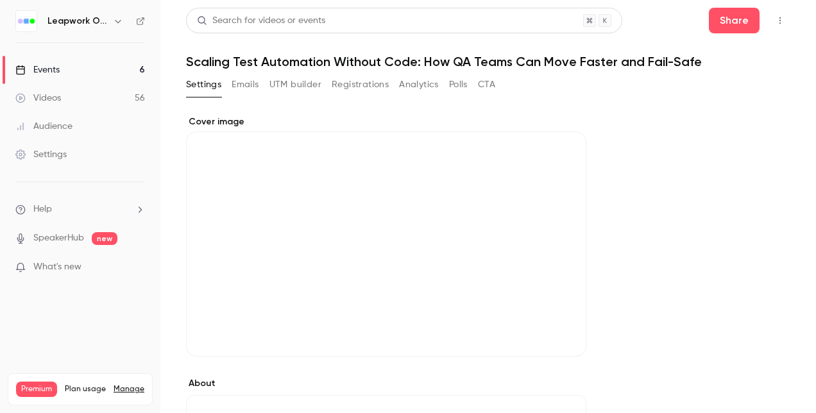
click at [563, 318] on div "Cover image" at bounding box center [386, 235] width 400 height 241
click at [0, 0] on input "Cover image" at bounding box center [0, 0] width 0 height 0
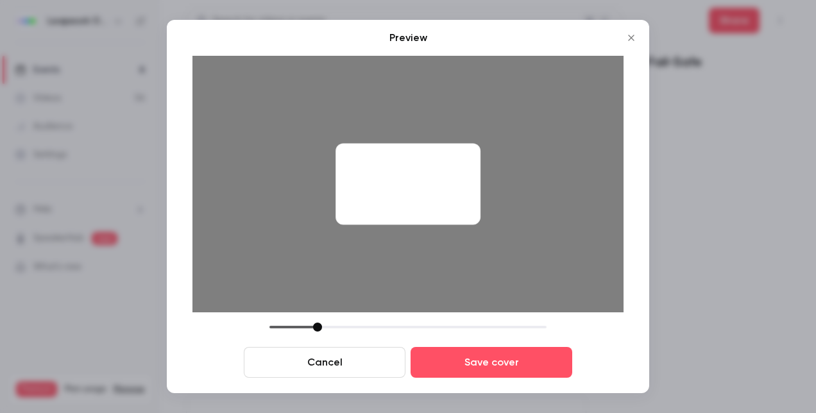
drag, startPoint x: 405, startPoint y: 324, endPoint x: 309, endPoint y: 333, distance: 96.0
click at [309, 333] on div "Cancel Save cover" at bounding box center [407, 350] width 431 height 55
drag, startPoint x: 436, startPoint y: 222, endPoint x: 455, endPoint y: 223, distance: 18.6
click at [455, 223] on div at bounding box center [407, 184] width 145 height 81
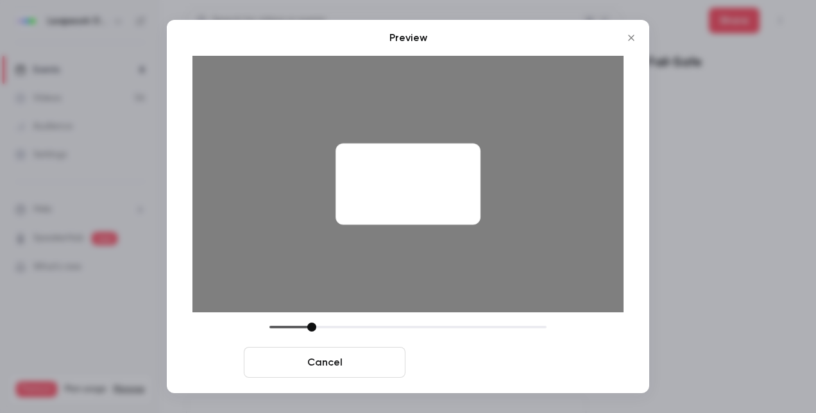
click at [478, 357] on button "Save cover" at bounding box center [491, 362] width 162 height 31
